Goal: Information Seeking & Learning: Find specific fact

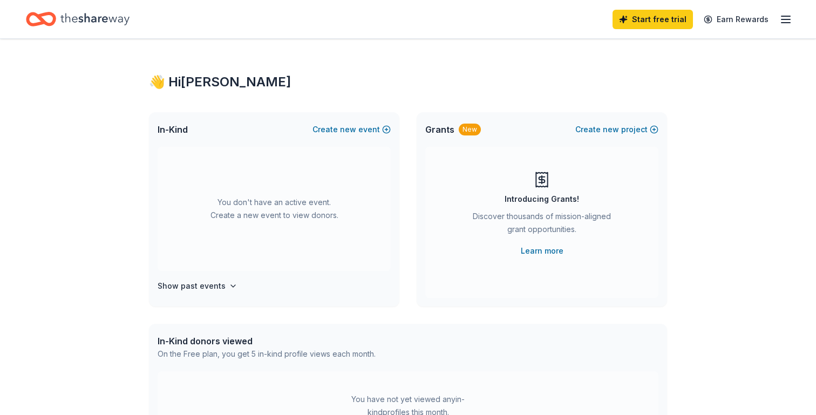
click at [793, 19] on div "Start free trial Earn Rewards" at bounding box center [408, 19] width 816 height 38
click at [780, 22] on icon "button" at bounding box center [786, 19] width 13 height 13
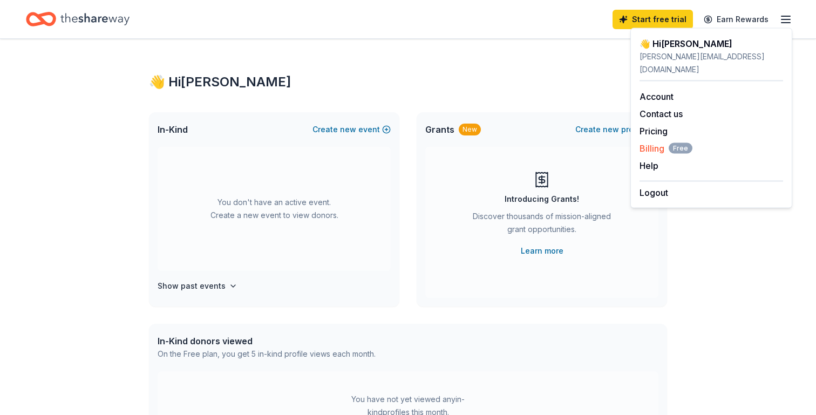
click at [654, 142] on span "Billing Free" at bounding box center [666, 148] width 53 height 13
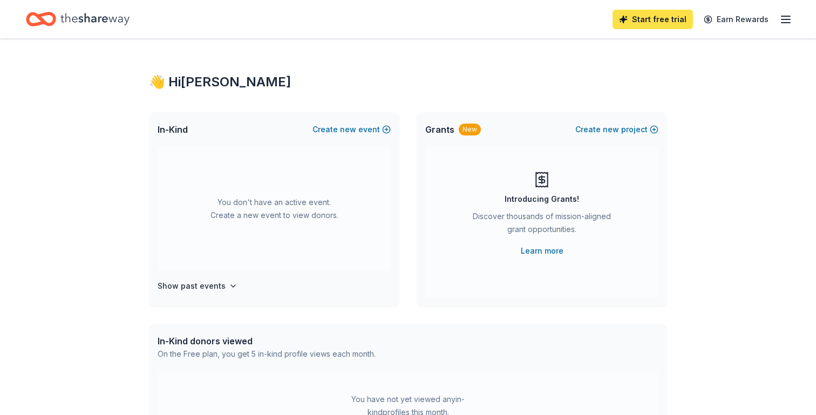
click at [649, 16] on link "Start free trial" at bounding box center [653, 19] width 80 height 19
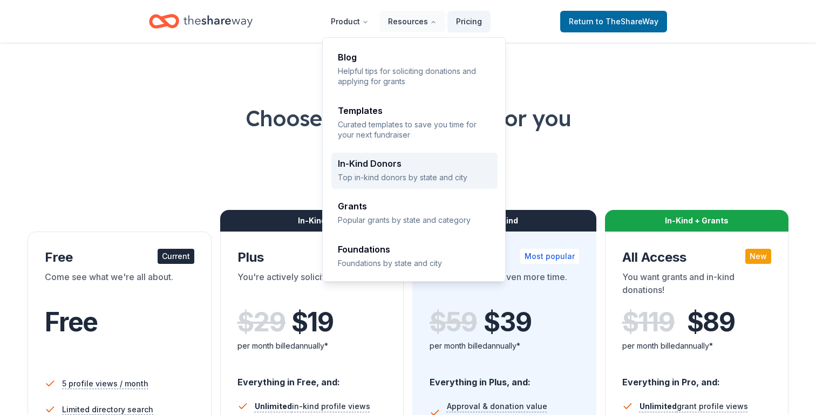
click at [375, 173] on p "Top in-kind donors by state and city" at bounding box center [414, 177] width 153 height 10
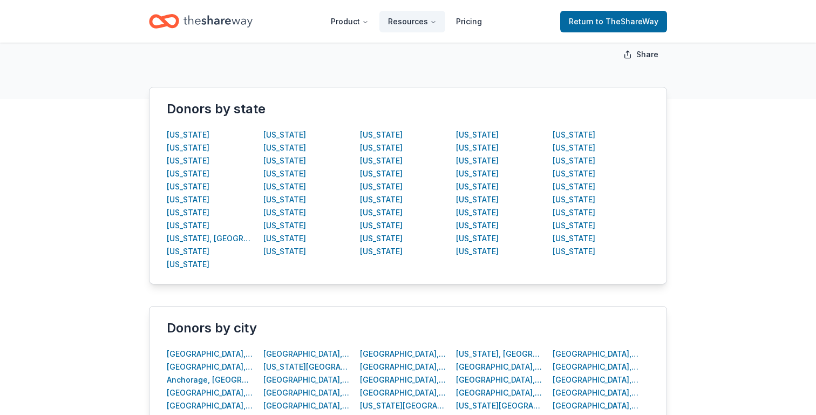
scroll to position [181, 0]
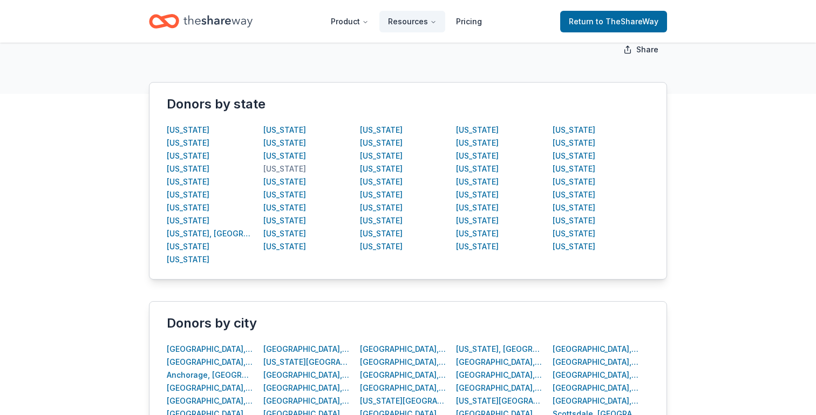
click at [275, 172] on div "Indiana" at bounding box center [285, 169] width 43 height 13
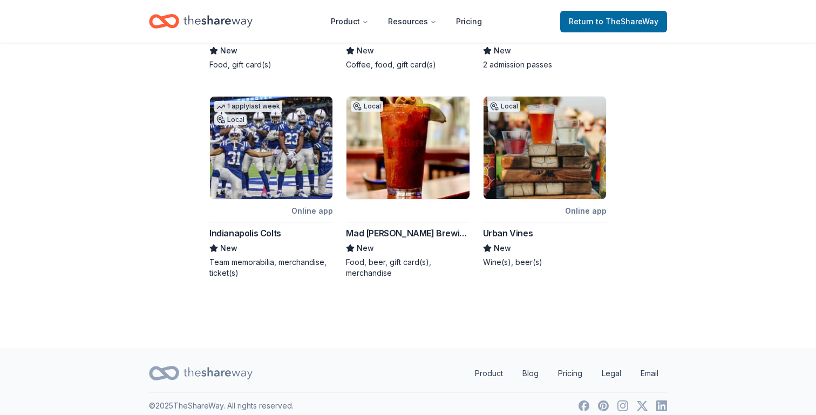
scroll to position [546, 0]
